Goal: Information Seeking & Learning: Compare options

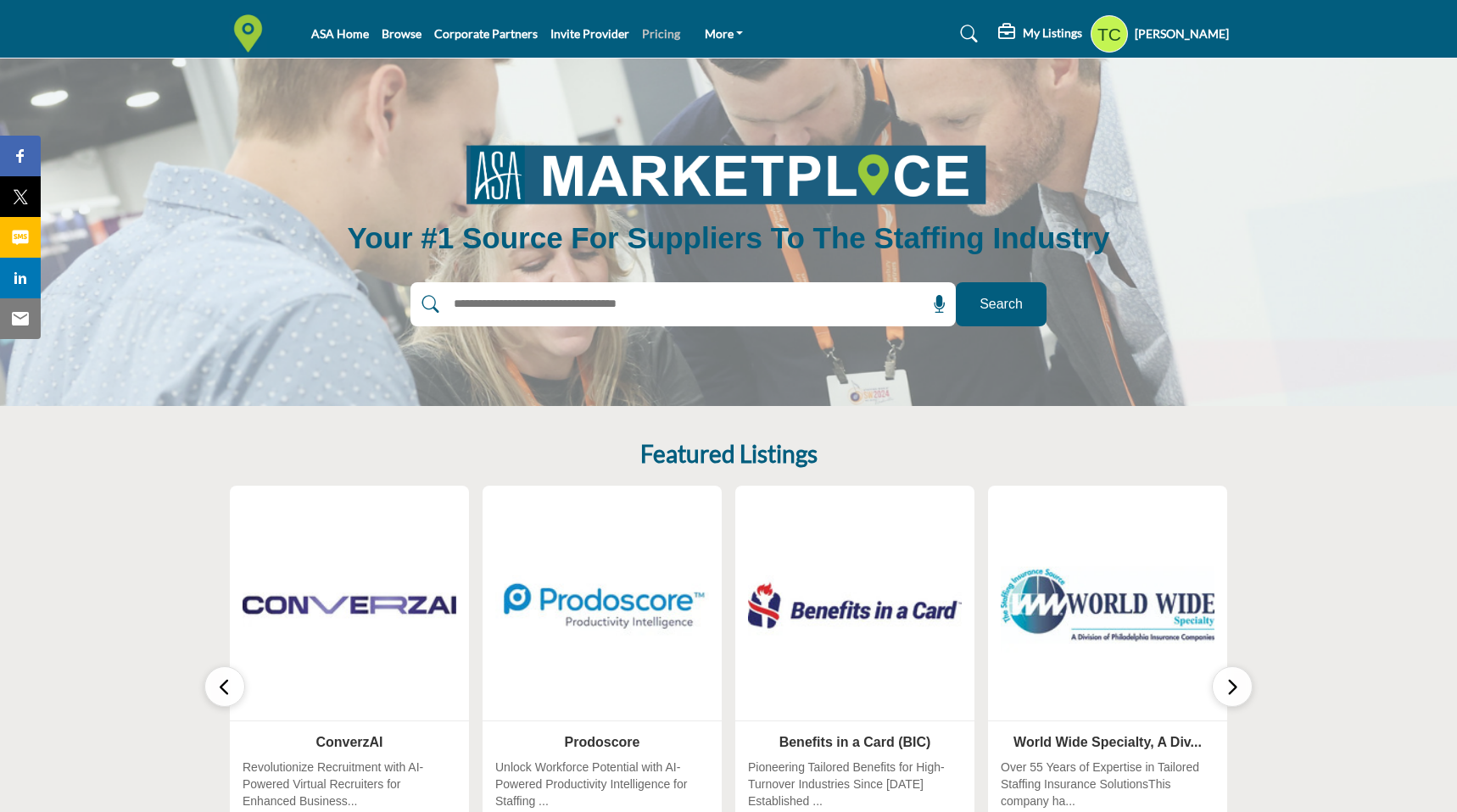
click at [650, 37] on link "Pricing" at bounding box center [661, 33] width 38 height 14
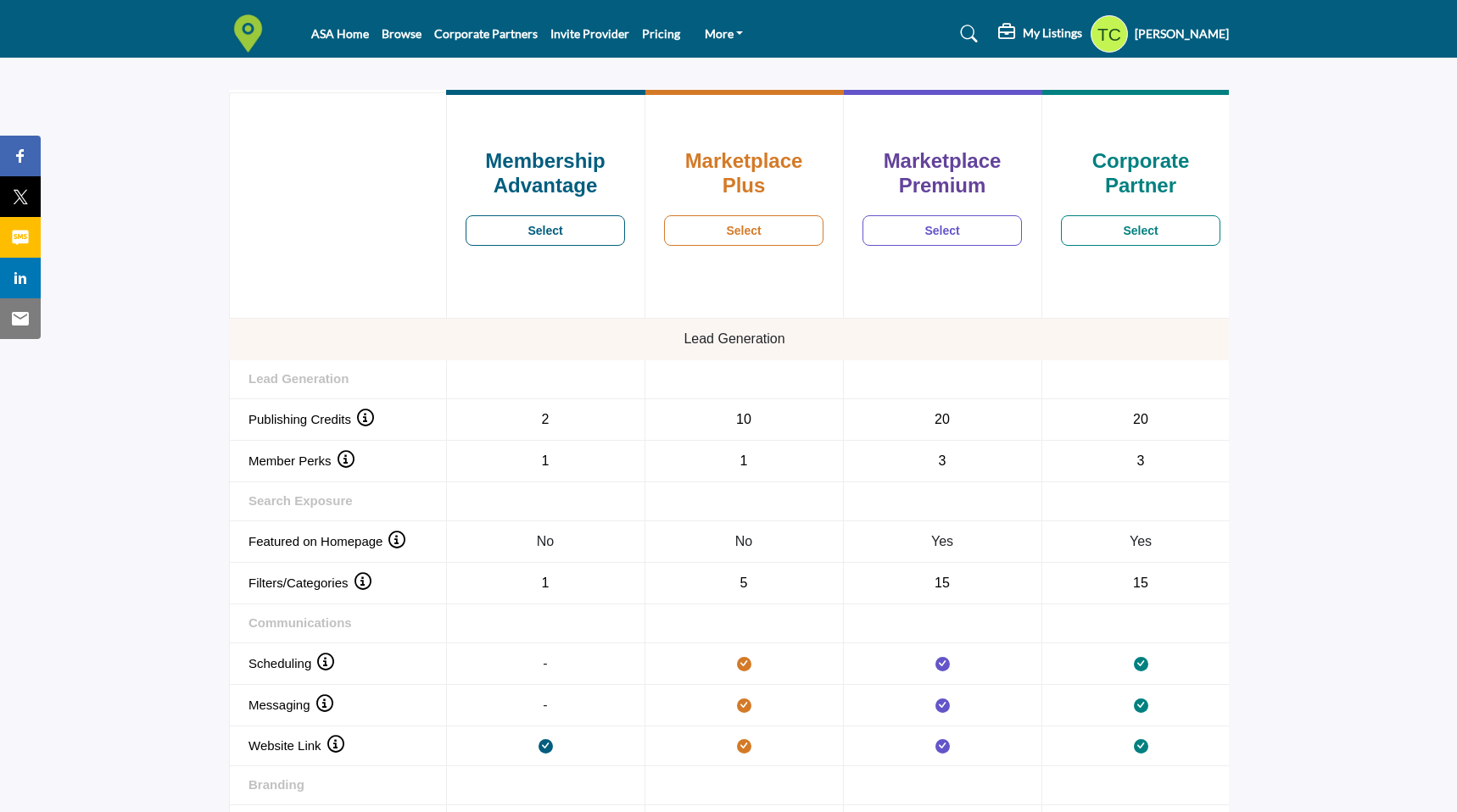
scroll to position [1206, 0]
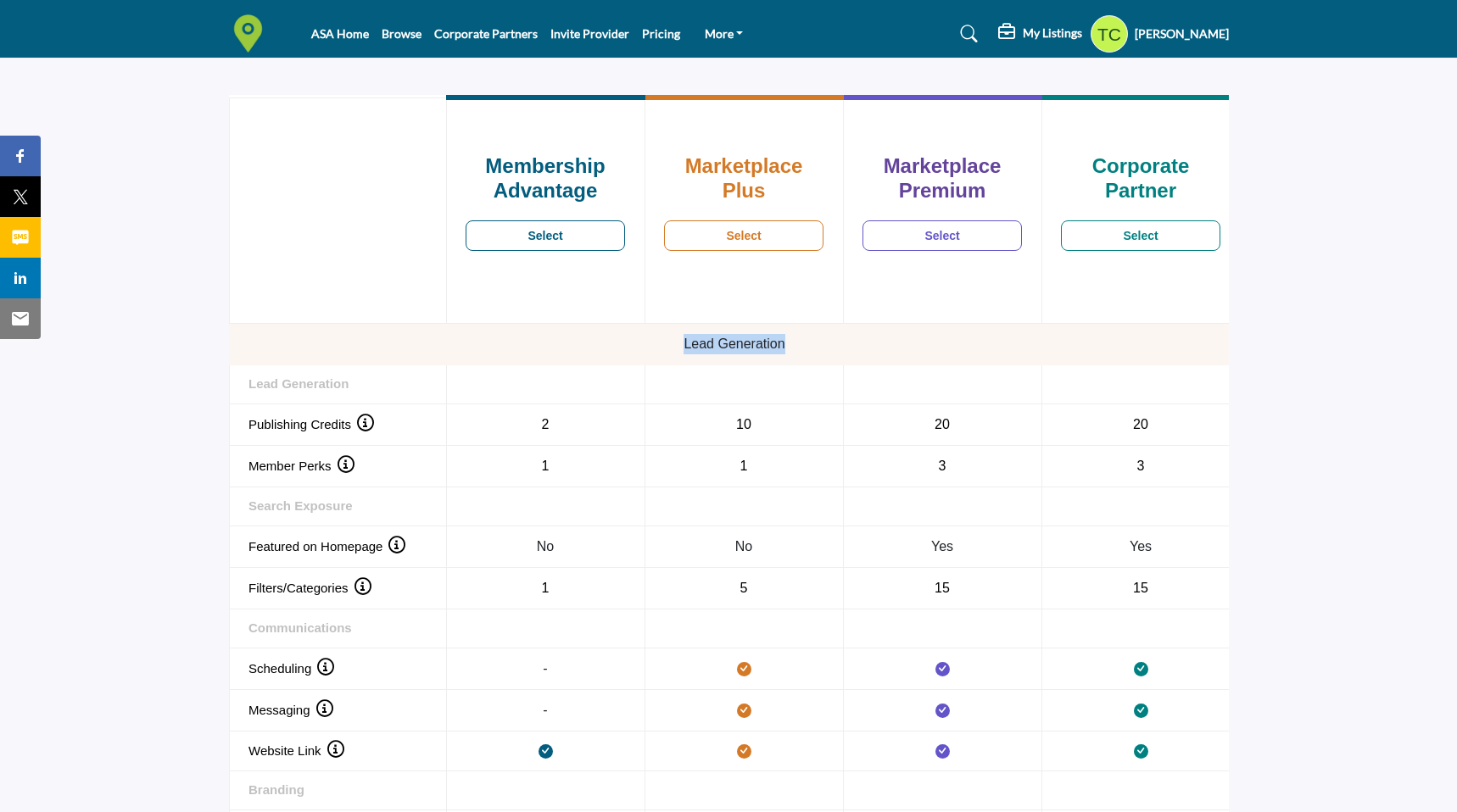
drag, startPoint x: 804, startPoint y: 344, endPoint x: 679, endPoint y: 340, distance: 125.1
click at [679, 340] on td "Lead Generation" at bounding box center [734, 344] width 1010 height 42
click at [369, 385] on th "Lead Generation" at bounding box center [337, 385] width 217 height 39
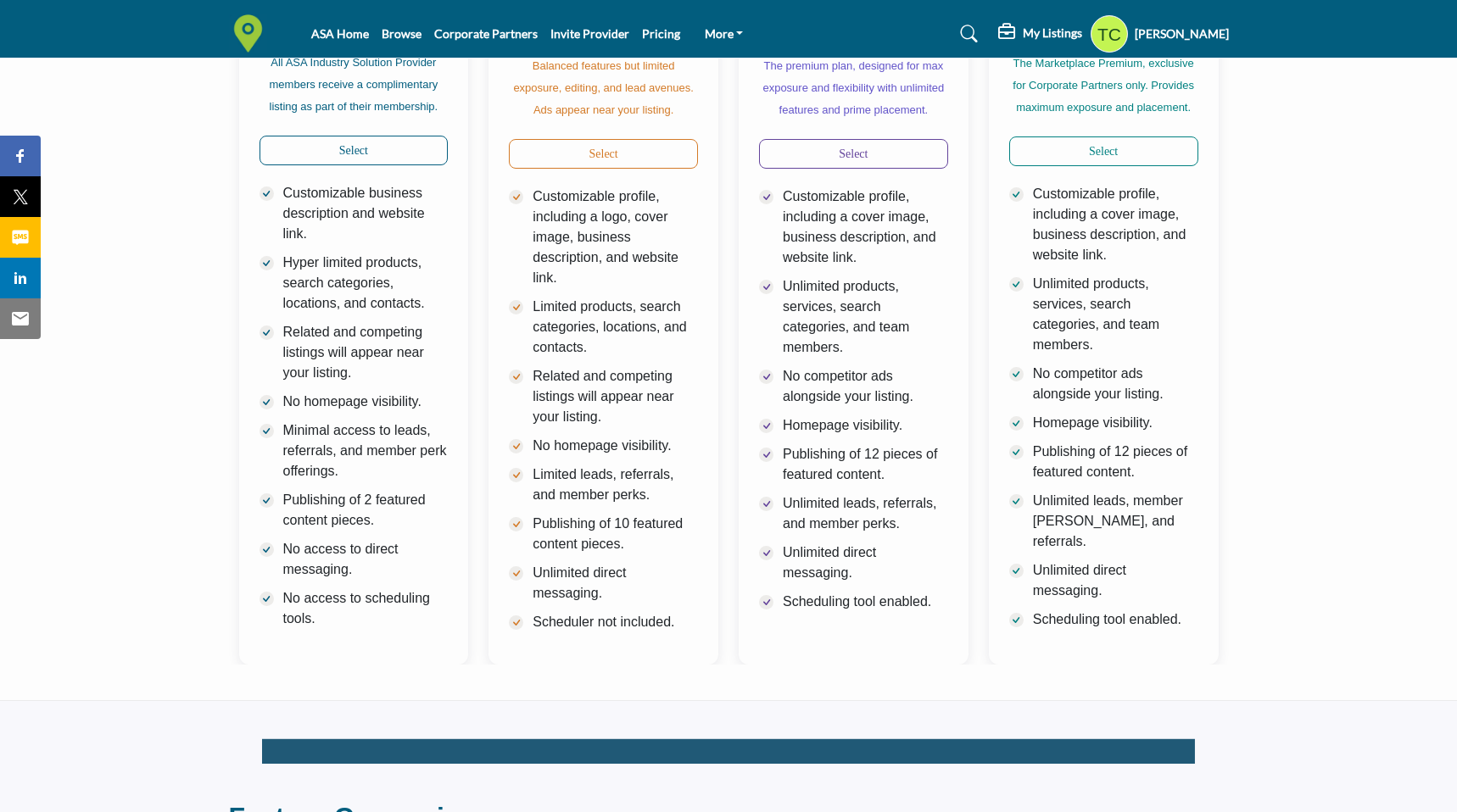
scroll to position [0, 0]
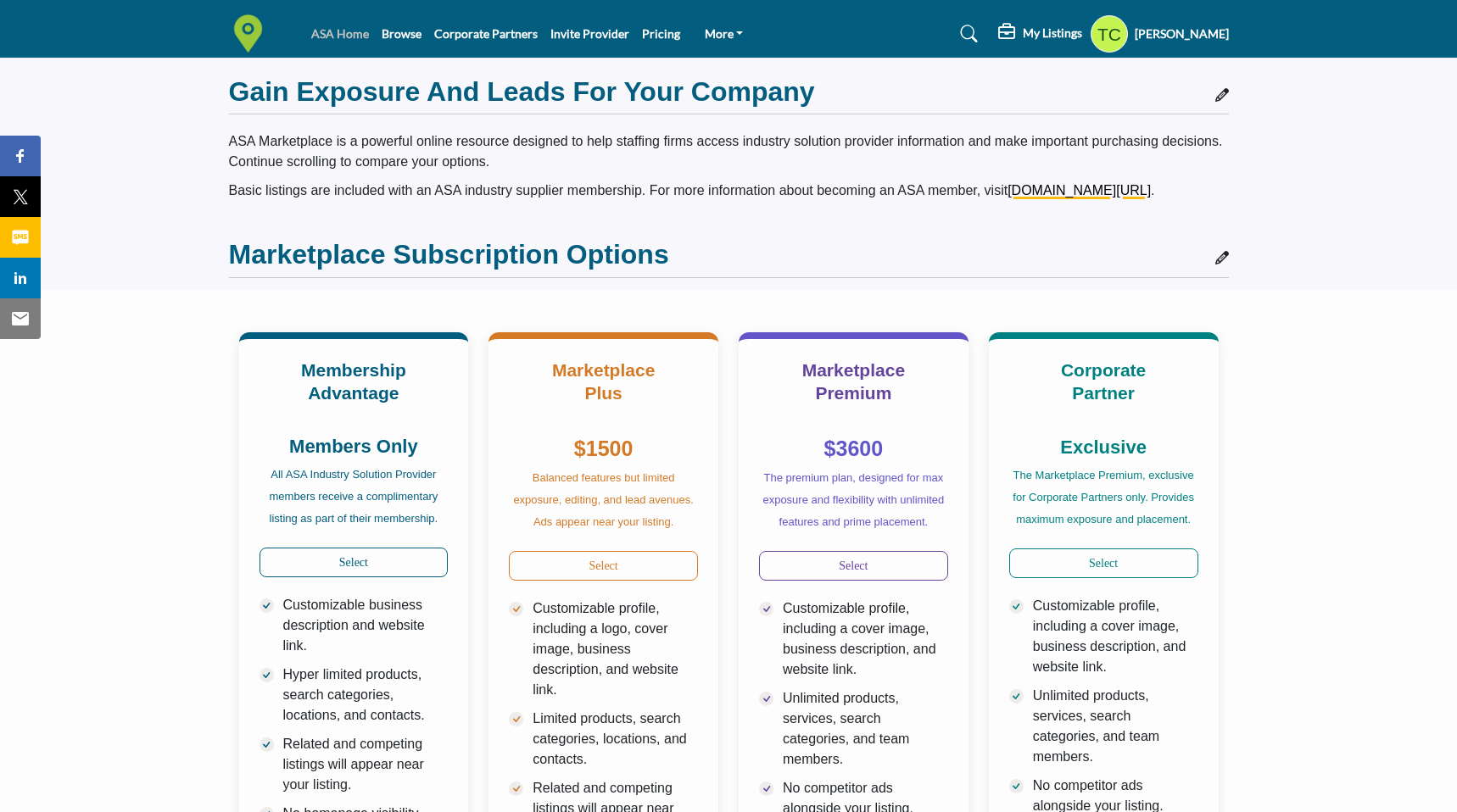
click at [327, 29] on link "ASA Home" at bounding box center [340, 33] width 58 height 14
